Goal: Information Seeking & Learning: Learn about a topic

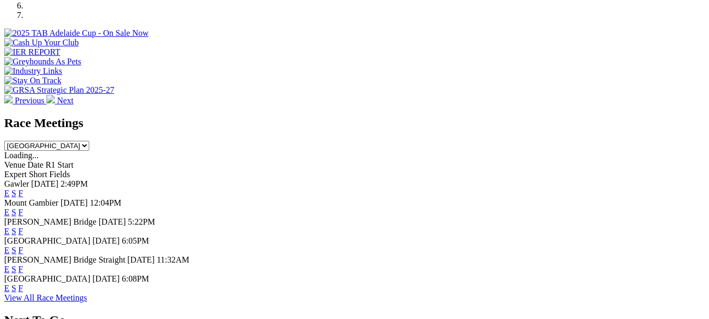
scroll to position [401, 0]
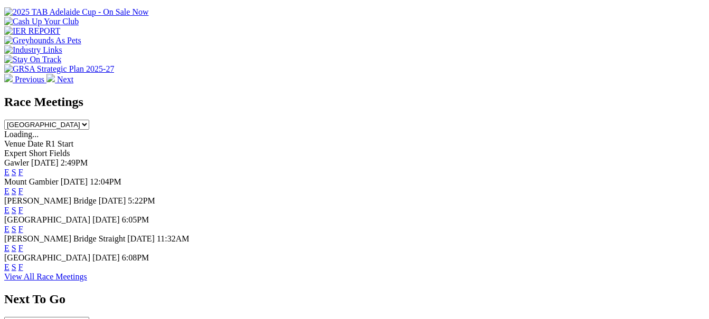
click at [23, 187] on link "F" at bounding box center [20, 191] width 5 height 9
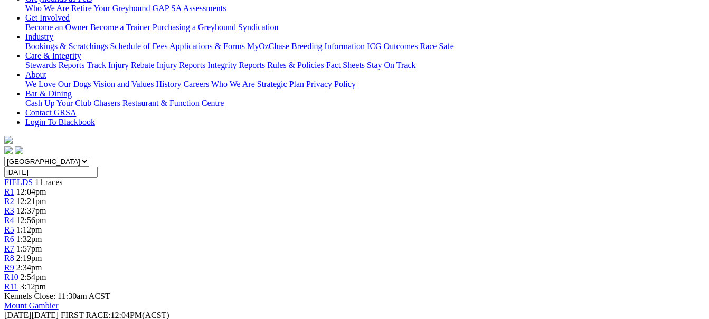
scroll to position [190, 0]
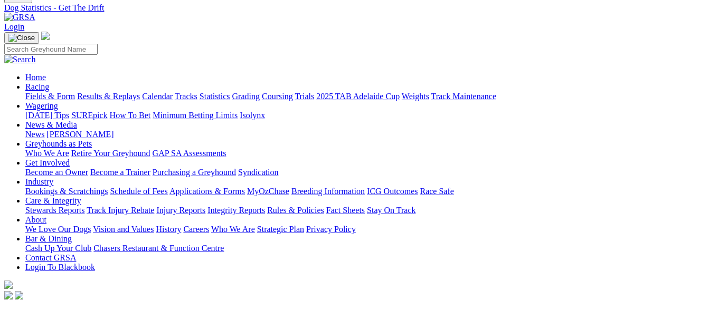
scroll to position [21, 0]
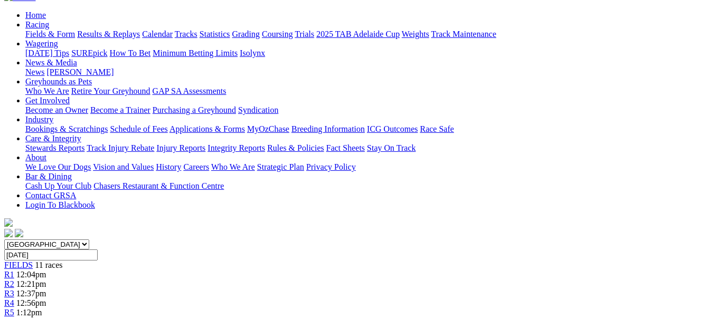
scroll to position [106, 0]
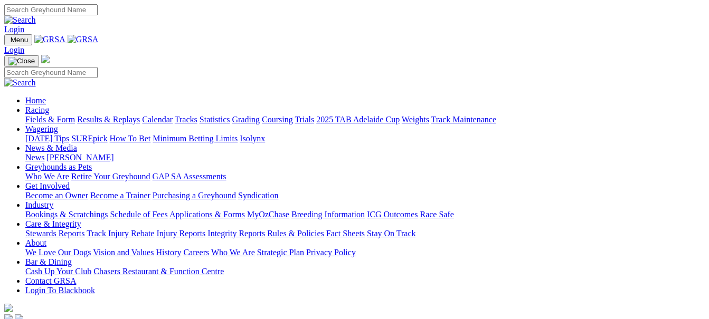
scroll to position [403, 0]
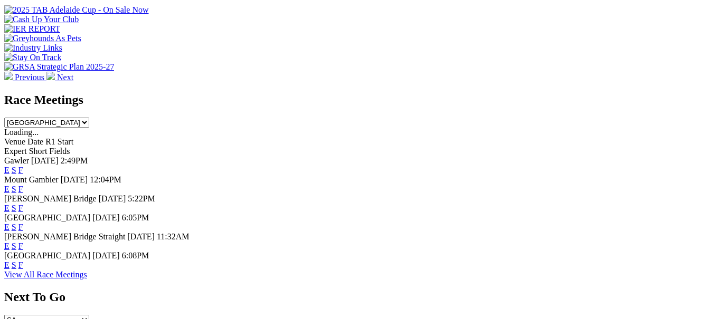
click at [10, 185] on link "E" at bounding box center [6, 189] width 5 height 9
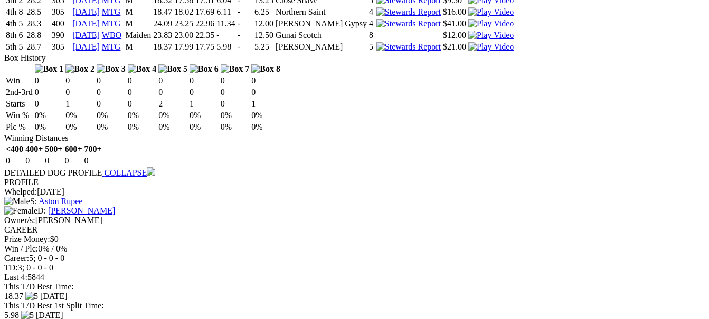
scroll to position [1288, 0]
